Goal: Task Accomplishment & Management: Manage account settings

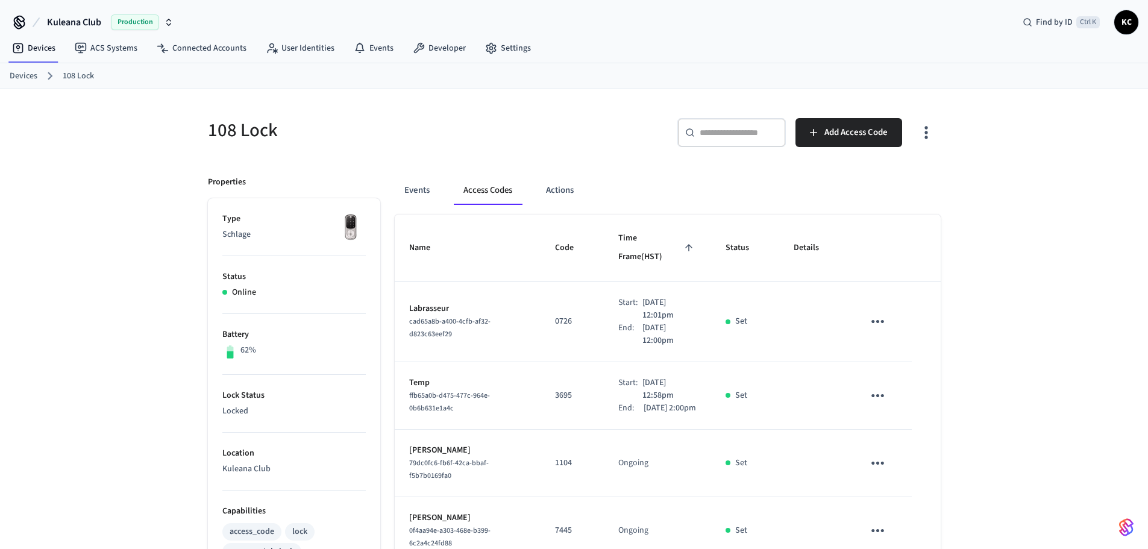
click at [14, 78] on link "Devices" at bounding box center [24, 76] width 28 height 13
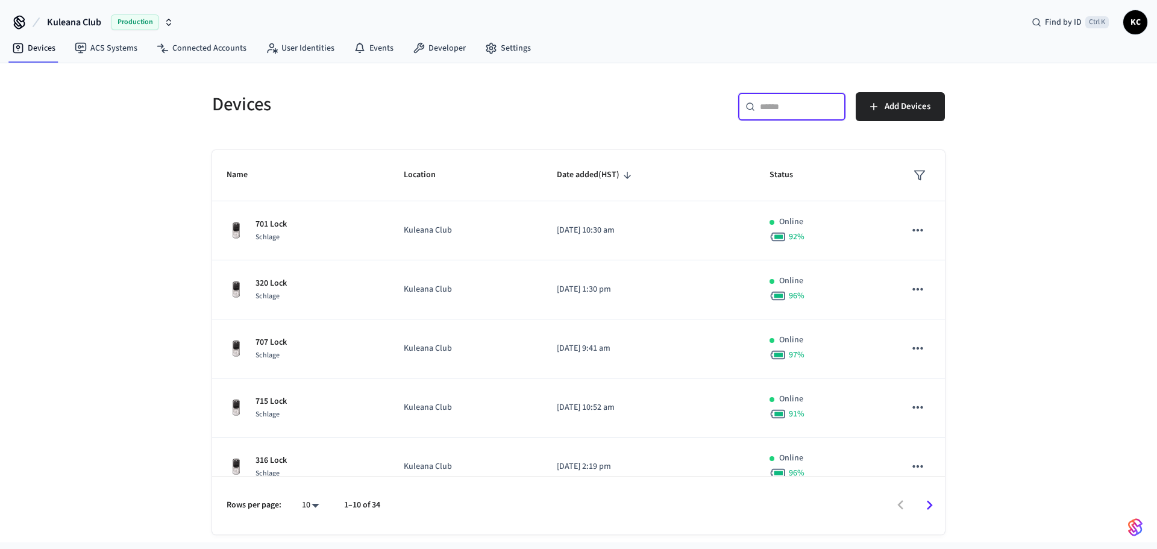
click at [774, 110] on input "text" at bounding box center [799, 107] width 78 height 12
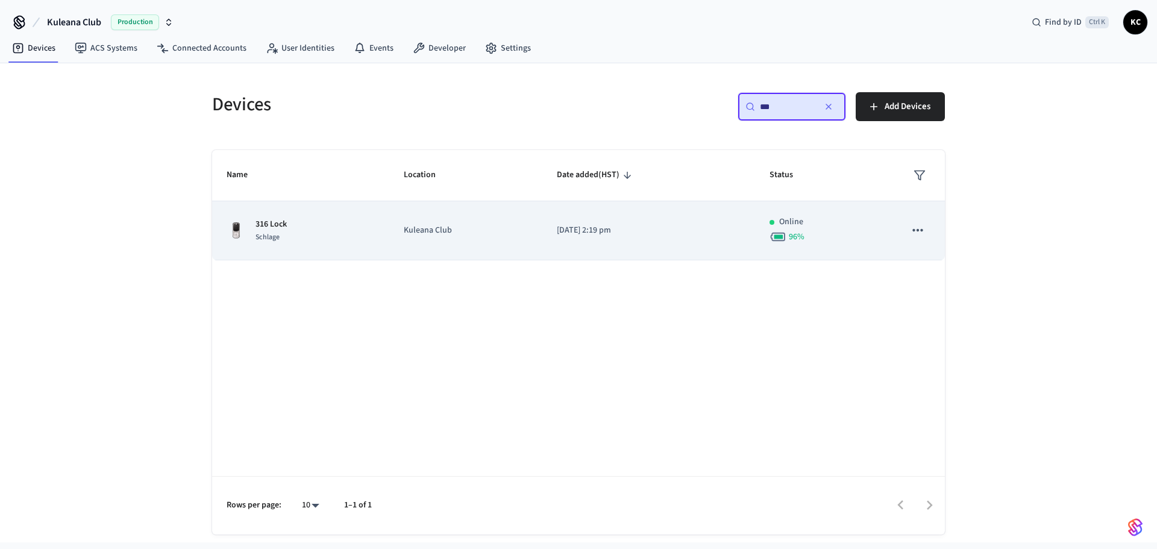
type input "***"
click at [600, 253] on td "[DATE] 2:19 pm" at bounding box center [649, 230] width 213 height 59
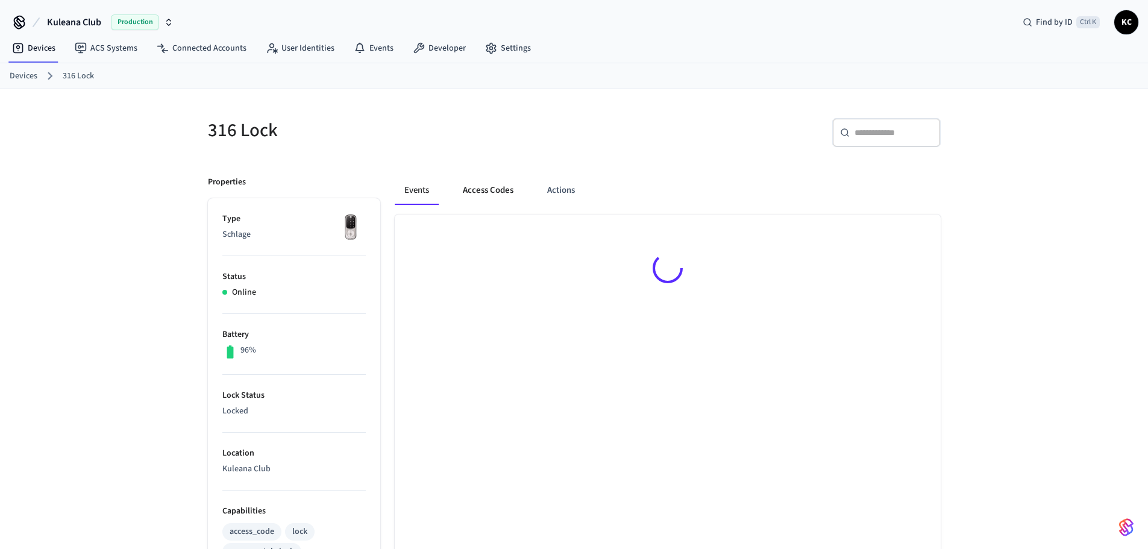
click at [500, 186] on button "Access Codes" at bounding box center [488, 190] width 70 height 29
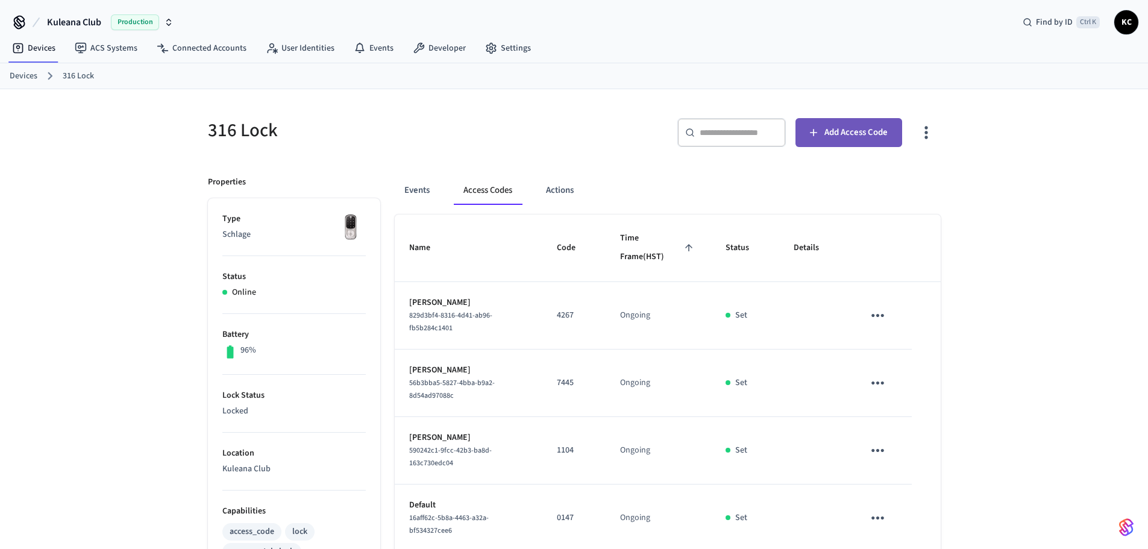
click at [867, 139] on span "Add Access Code" at bounding box center [856, 133] width 63 height 16
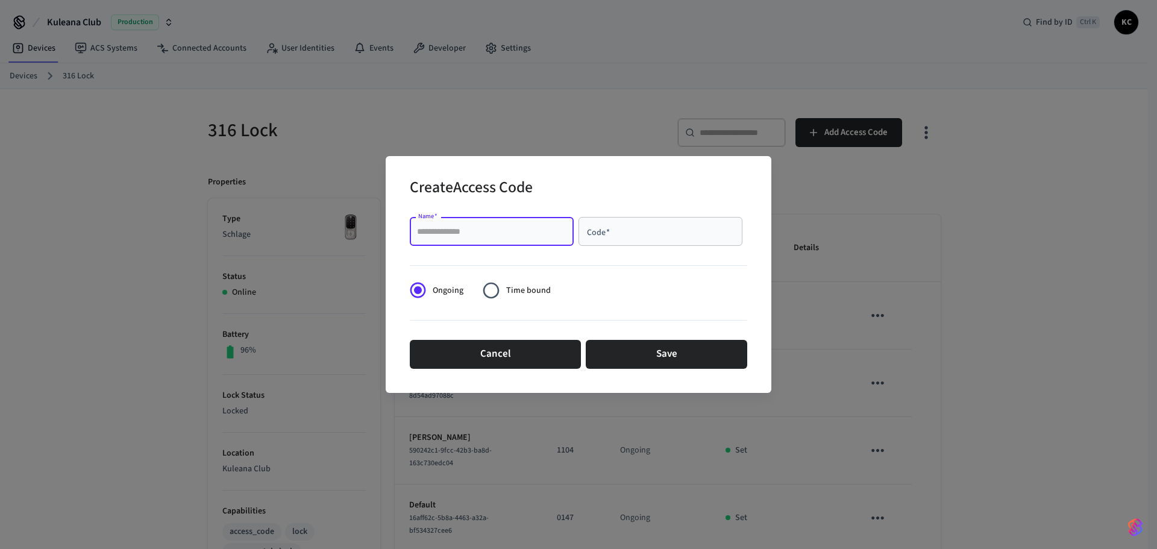
click at [544, 231] on input "Name   *" at bounding box center [492, 231] width 150 height 12
type input "****"
click at [550, 296] on div "Ongoing Time bound" at bounding box center [485, 291] width 151 height 30
click at [543, 296] on span "Time bound" at bounding box center [528, 291] width 45 height 13
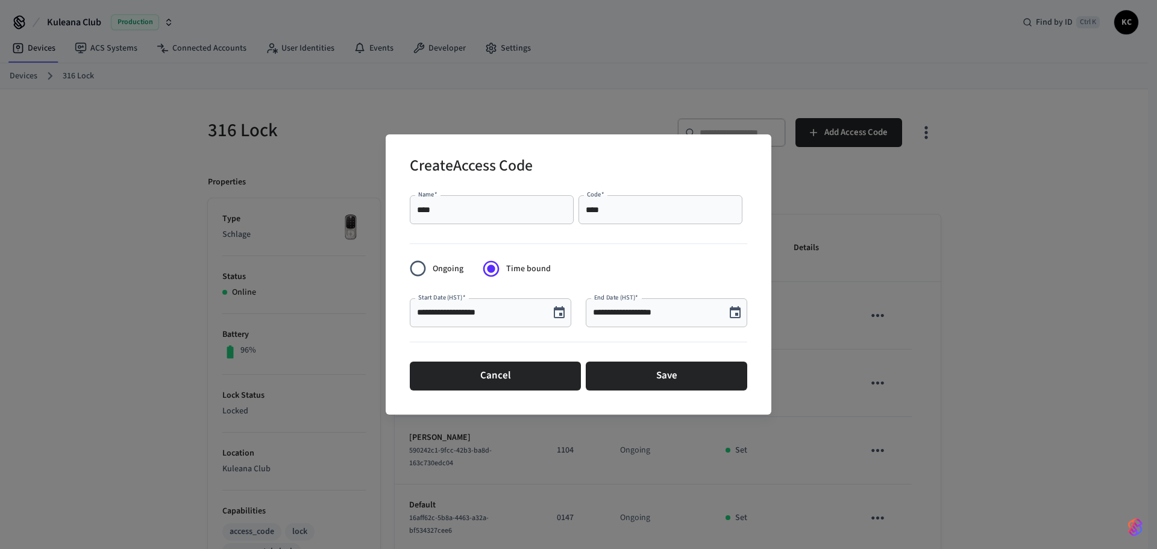
click at [554, 312] on icon "Choose date, selected date is Aug 27, 2025" at bounding box center [559, 313] width 14 height 14
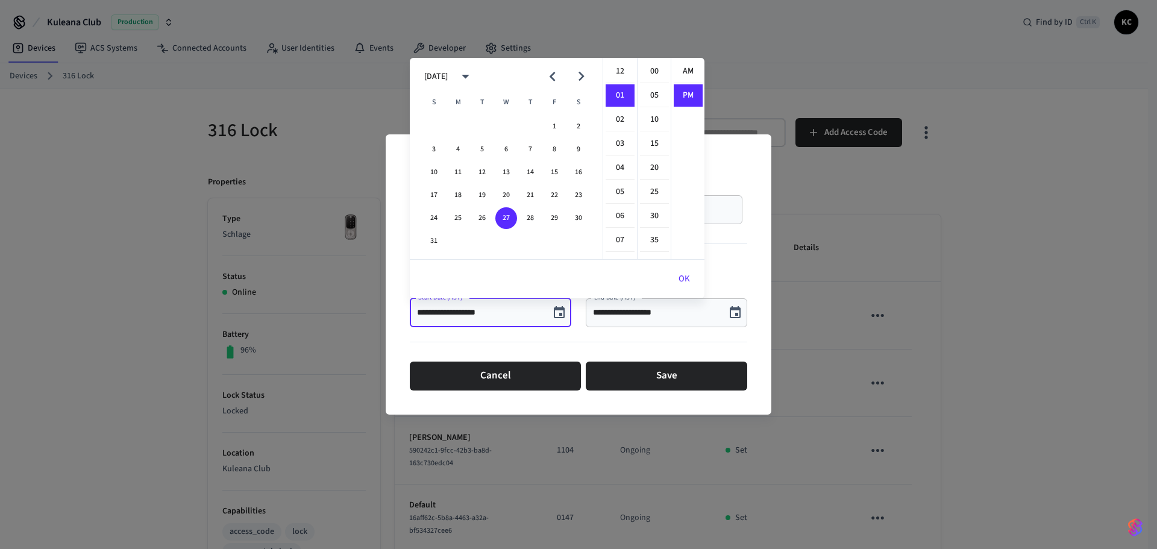
scroll to position [22, 0]
click at [529, 219] on button "28" at bounding box center [531, 218] width 22 height 22
click at [619, 72] on li "12" at bounding box center [620, 71] width 29 height 23
click at [658, 60] on li "00" at bounding box center [654, 71] width 29 height 23
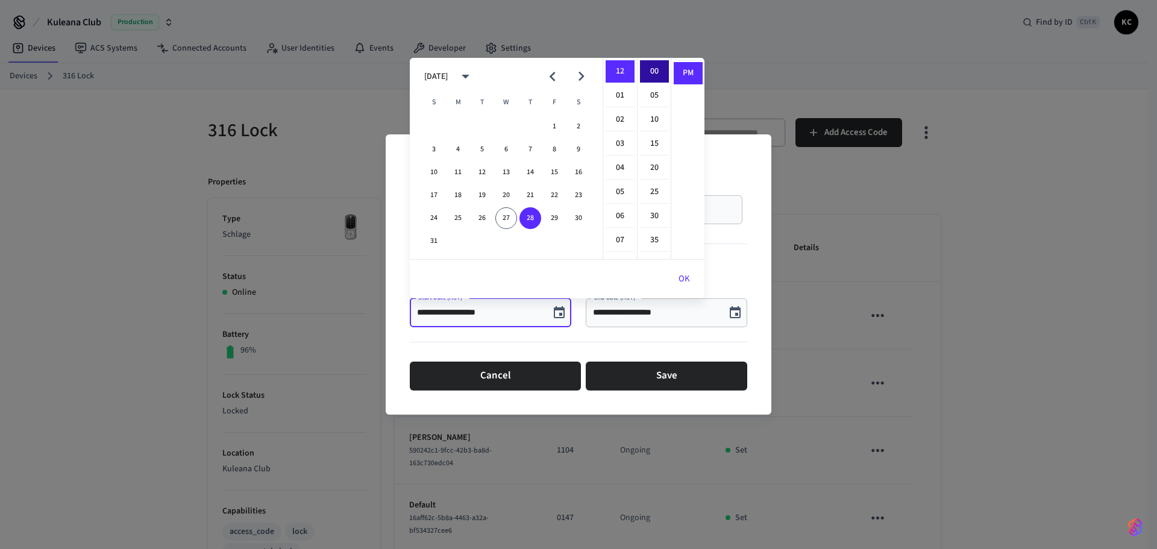
type input "**********"
click at [679, 277] on button "OK" at bounding box center [684, 279] width 40 height 29
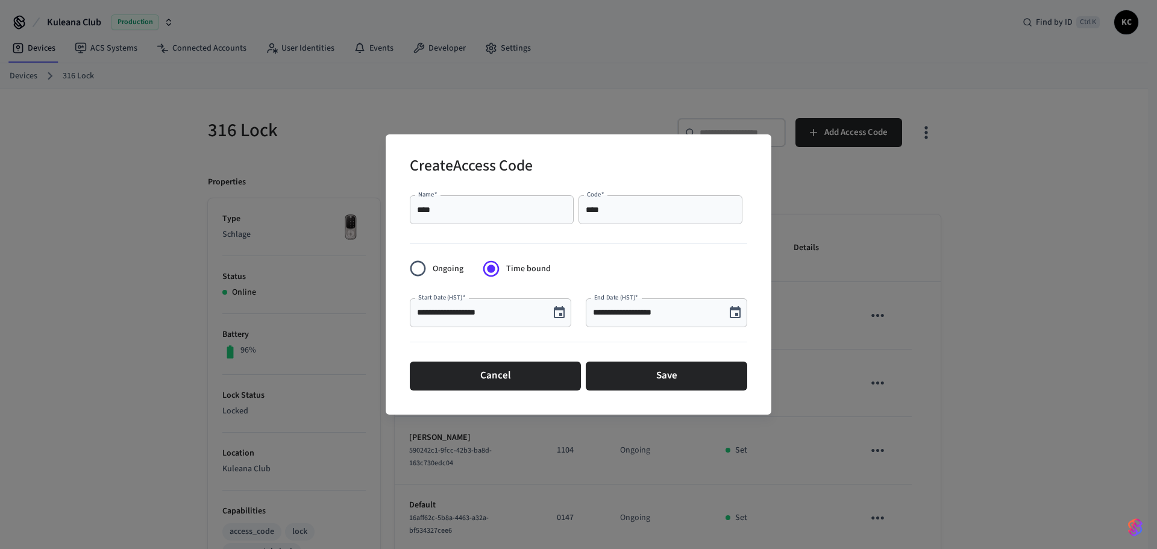
click at [663, 304] on div "**********" at bounding box center [667, 312] width 162 height 29
click at [734, 303] on button "Choose date, selected date is Aug 27, 2025" at bounding box center [735, 313] width 24 height 24
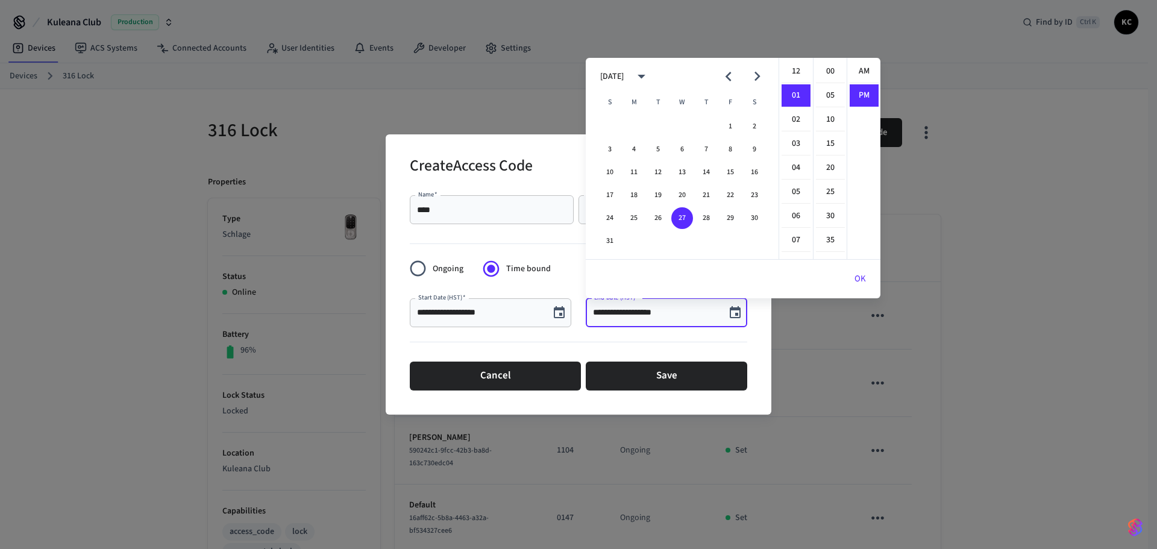
scroll to position [22, 0]
click at [767, 69] on button "Next month" at bounding box center [757, 76] width 28 height 28
click at [652, 120] on button "2" at bounding box center [658, 127] width 22 height 22
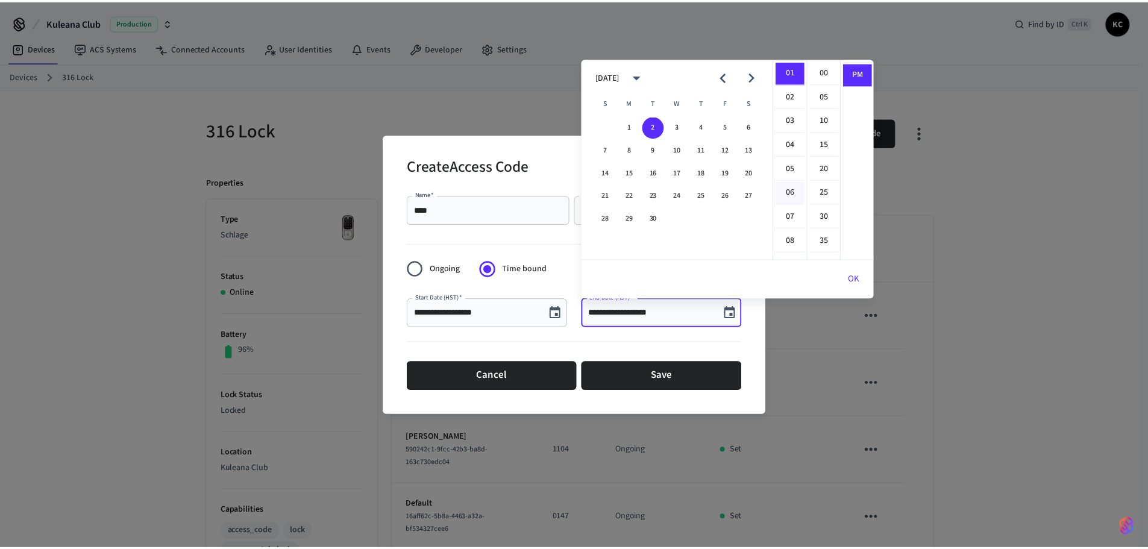
scroll to position [0, 0]
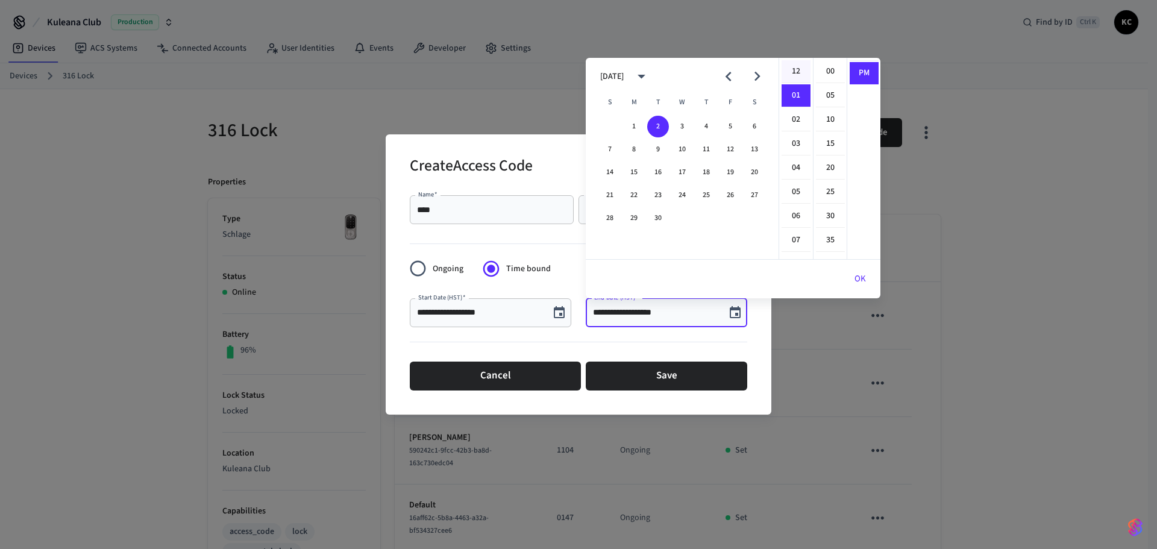
click at [799, 68] on li "12" at bounding box center [796, 71] width 29 height 23
click at [826, 69] on li "00" at bounding box center [830, 71] width 29 height 23
type input "**********"
click at [858, 278] on button "OK" at bounding box center [860, 279] width 40 height 29
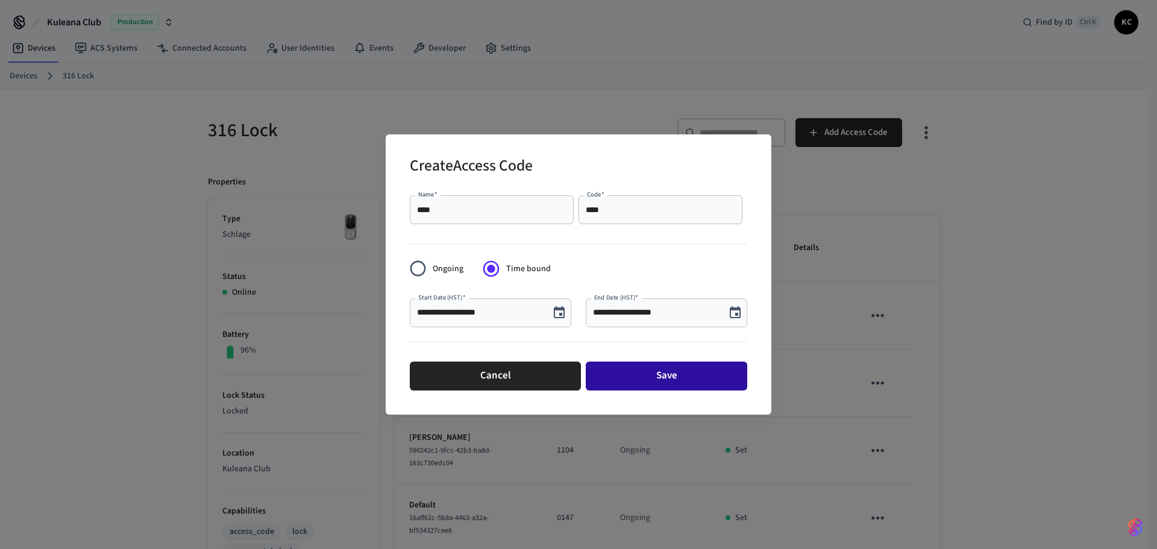
click at [673, 373] on button "Save" at bounding box center [667, 376] width 162 height 29
